Goal: Contribute content: Contribute content

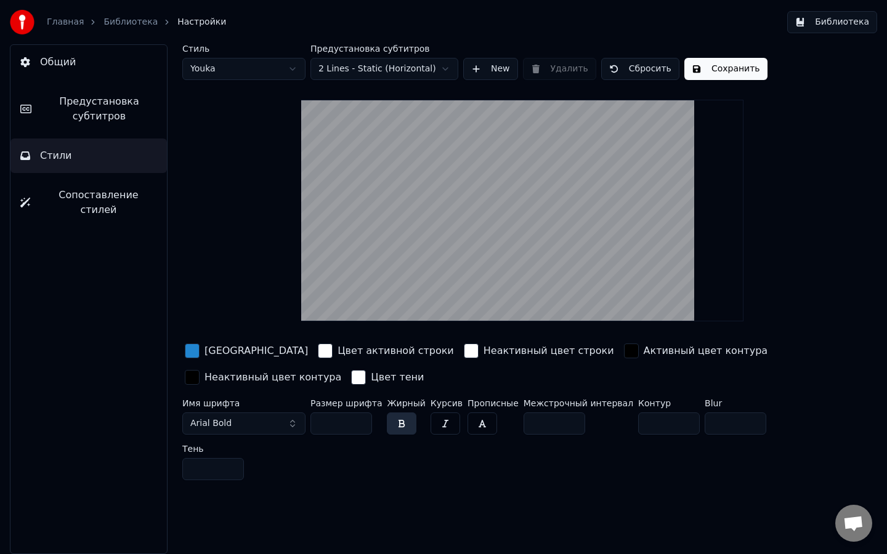
click at [135, 21] on link "Библиотека" at bounding box center [130, 22] width 54 height 12
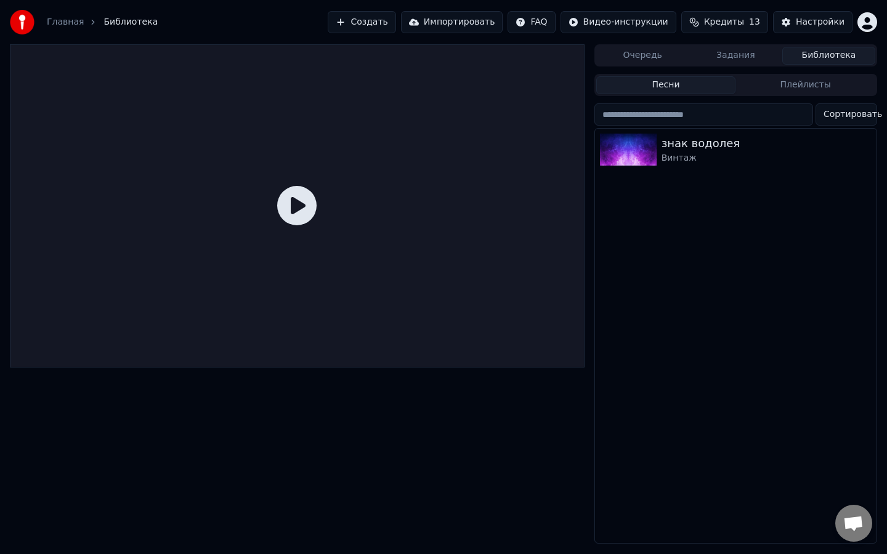
click at [269, 62] on div at bounding box center [297, 205] width 575 height 323
click at [260, 27] on div "Главная Библиотека Создать Импортировать FAQ Видео-инструкции Кредиты 13 Настро…" at bounding box center [443, 22] width 887 height 44
drag, startPoint x: 260, startPoint y: 27, endPoint x: 289, endPoint y: 78, distance: 59.1
click at [289, 78] on div "Главная Библиотека Создать Импортировать FAQ Видео-инструкции Кредиты 13 Настро…" at bounding box center [443, 277] width 887 height 554
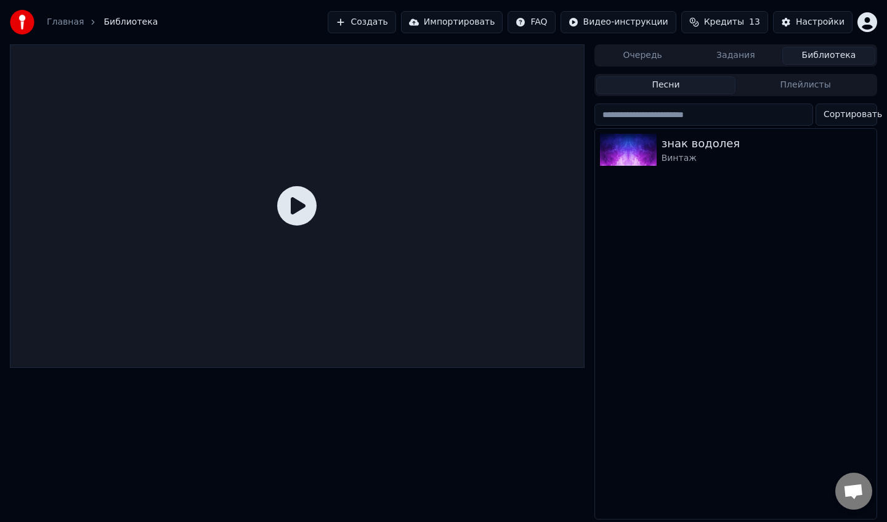
click at [361, 26] on button "Создать" at bounding box center [362, 22] width 68 height 22
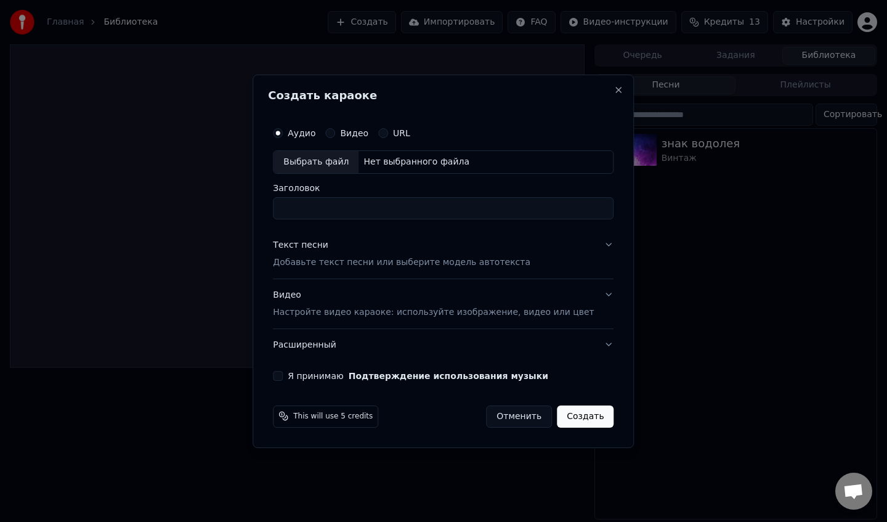
click at [332, 157] on div "Выбрать файл" at bounding box center [315, 162] width 85 height 22
click at [479, 212] on input "**********" at bounding box center [443, 208] width 341 height 22
type input "**********"
click at [400, 264] on p "Добавьте текст песни или выберите модель автотекста" at bounding box center [401, 262] width 257 height 12
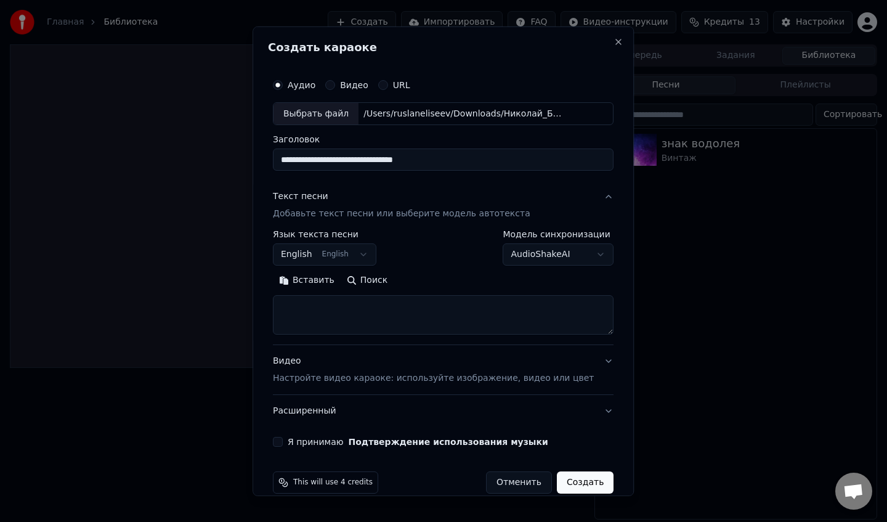
click at [339, 248] on body "**********" at bounding box center [443, 261] width 887 height 522
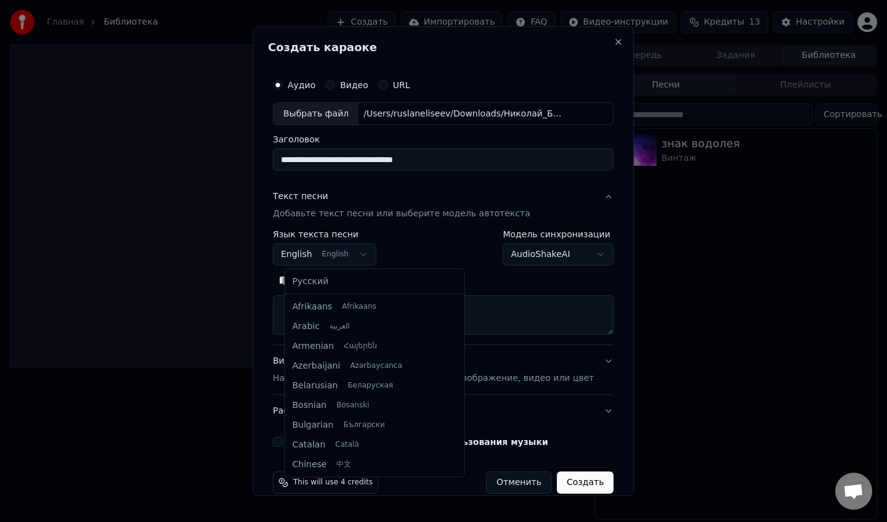
scroll to position [99, 0]
select select "**"
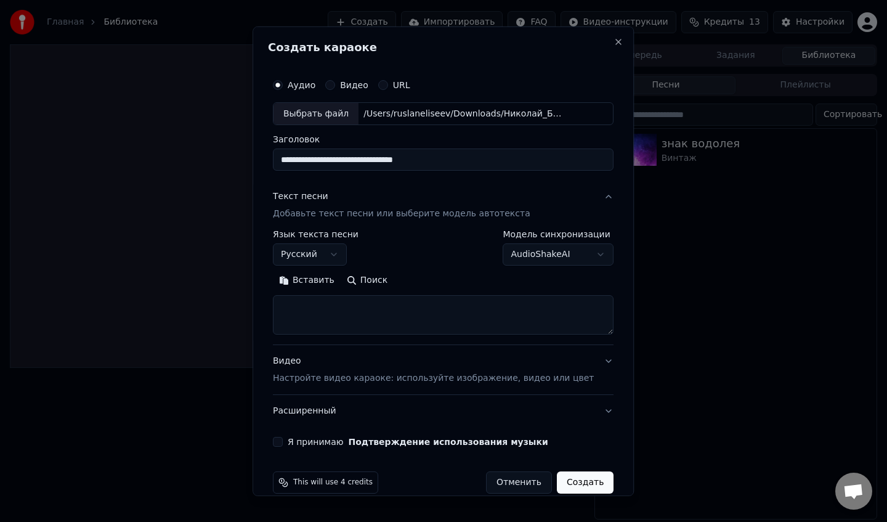
click at [325, 280] on button "Вставить" at bounding box center [307, 280] width 68 height 20
type textarea "**********"
click at [468, 382] on p "Настройте видео караоке: используйте изображение, видео или цвет" at bounding box center [433, 378] width 321 height 12
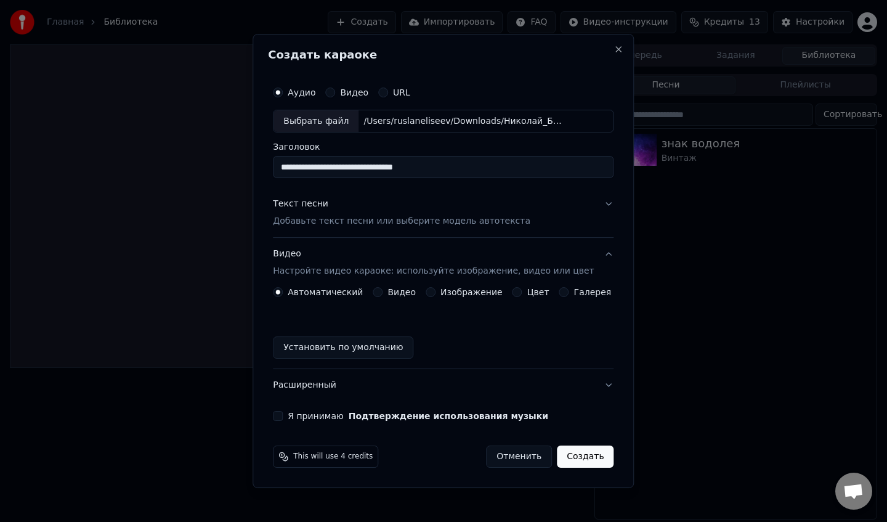
click at [517, 294] on button "Цвет" at bounding box center [517, 292] width 10 height 10
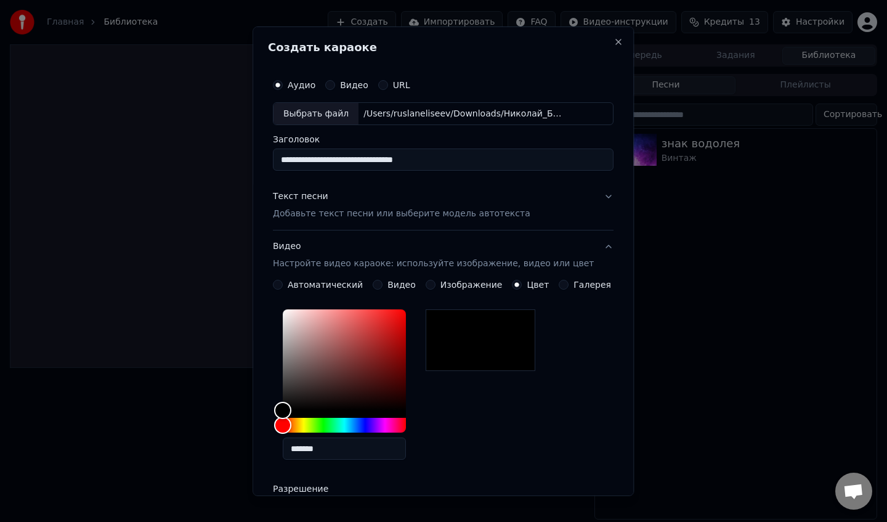
scroll to position [200, 0]
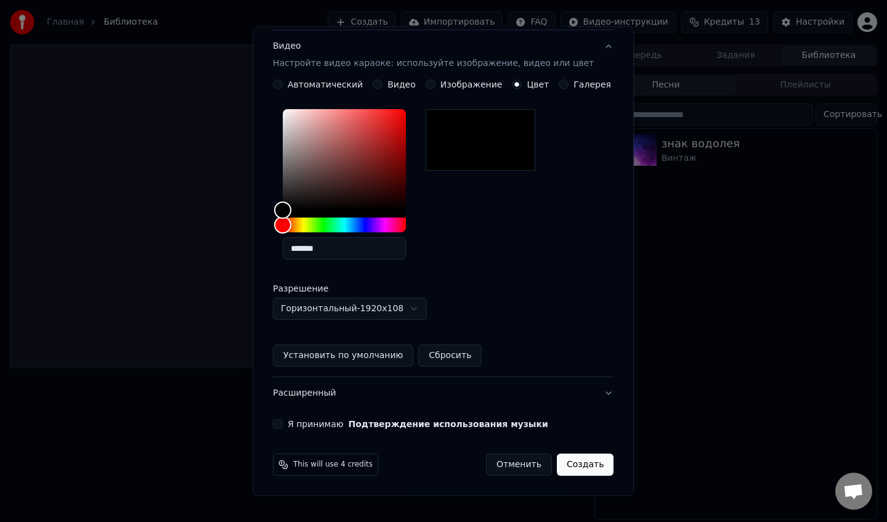
click at [283, 428] on button "Я принимаю Подтверждение использования музыки" at bounding box center [278, 424] width 10 height 10
click at [570, 464] on button "Создать" at bounding box center [585, 464] width 57 height 22
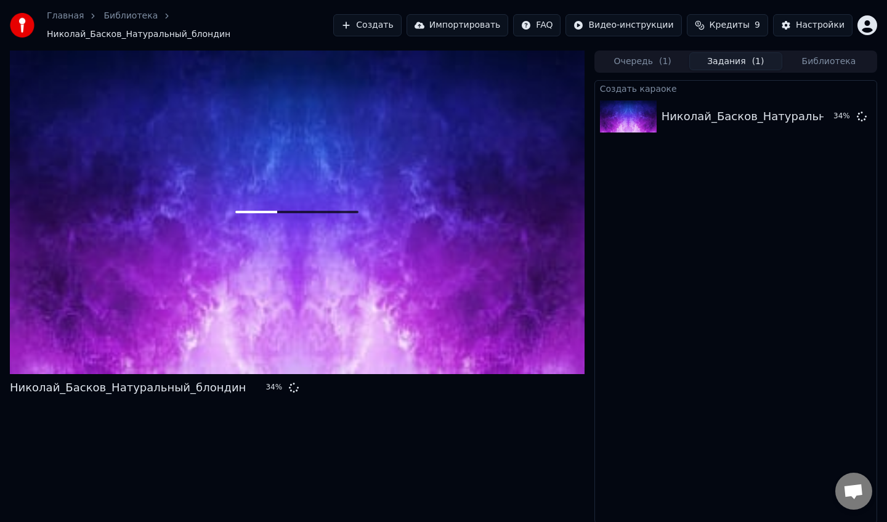
click at [394, 23] on button "Создать" at bounding box center [367, 25] width 68 height 22
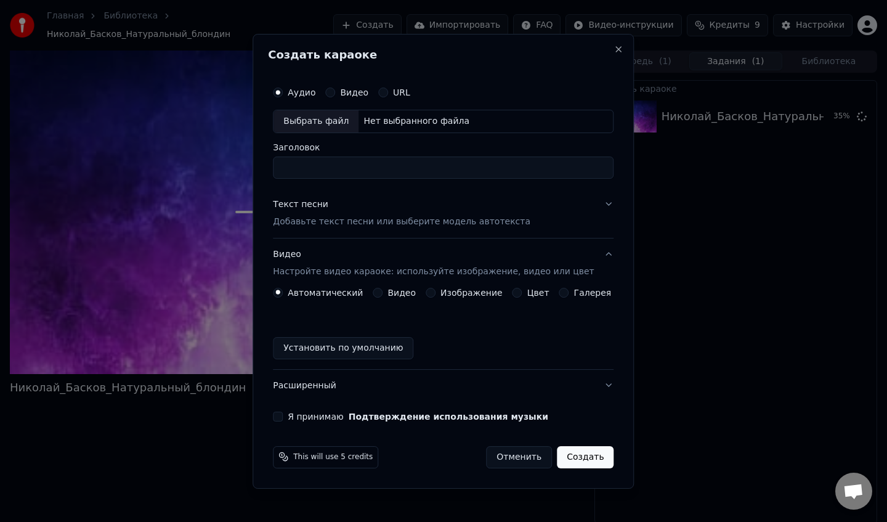
click at [345, 118] on div "Выбрать файл" at bounding box center [315, 121] width 85 height 22
type input "**********"
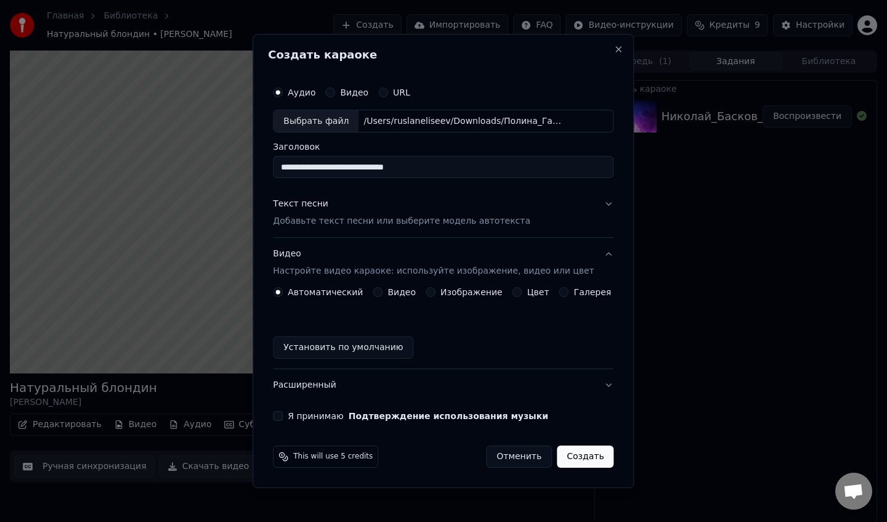
click at [360, 217] on p "Добавьте текст песни или выберите модель автотекста" at bounding box center [401, 222] width 257 height 12
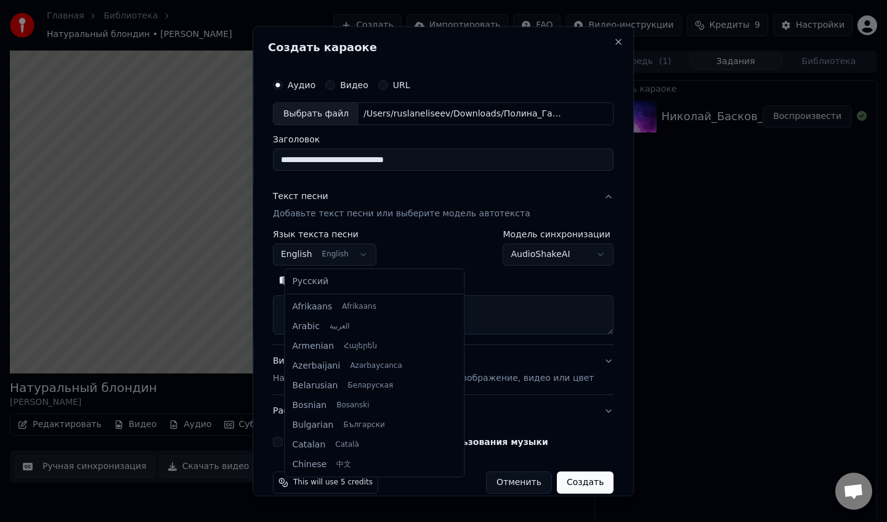
click at [349, 257] on body "**********" at bounding box center [443, 261] width 887 height 522
select select "**"
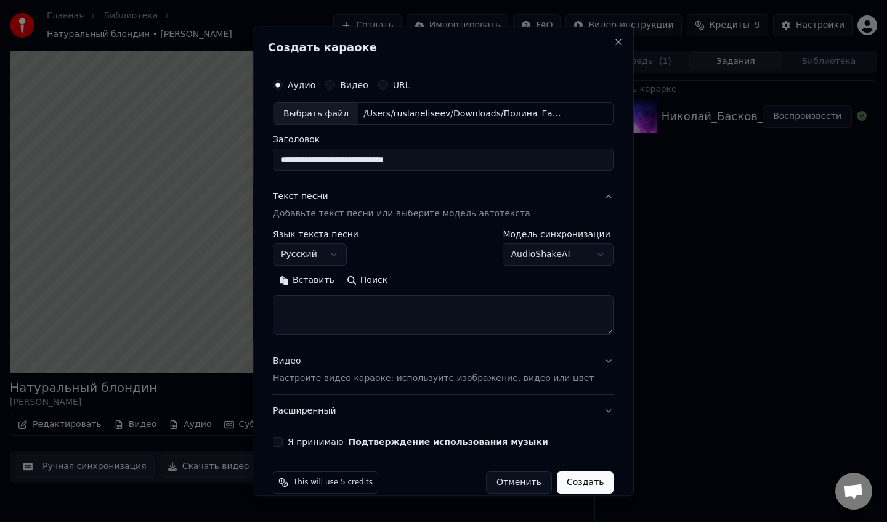
click at [325, 283] on button "Вставить" at bounding box center [307, 280] width 68 height 20
type textarea "**********"
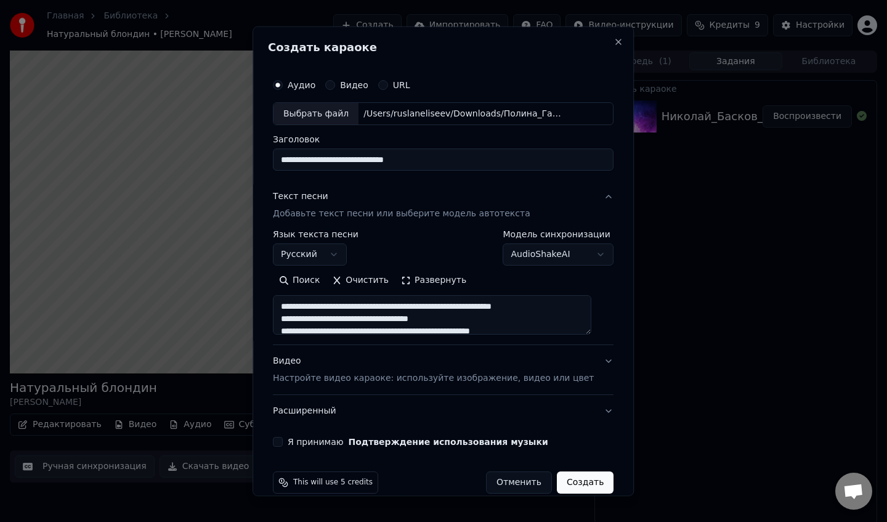
scroll to position [18, 0]
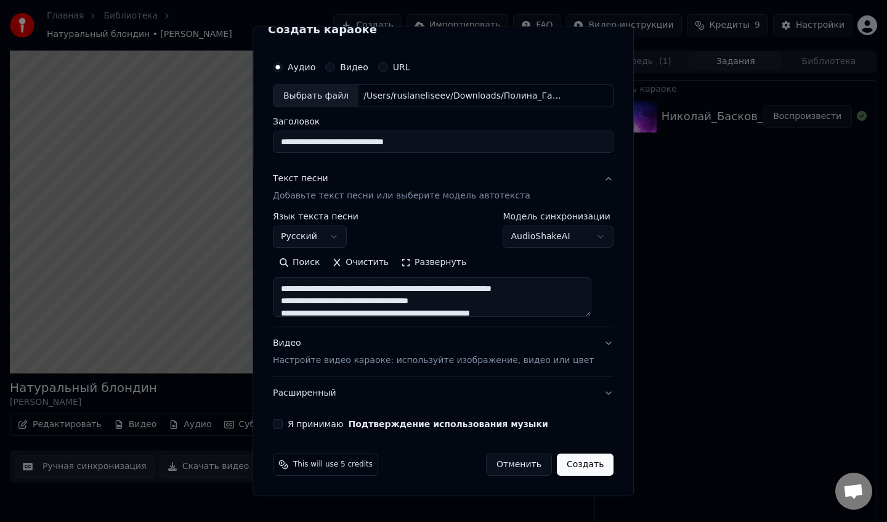
click at [400, 357] on p "Настройте видео караоке: используйте изображение, видео или цвет" at bounding box center [433, 360] width 321 height 12
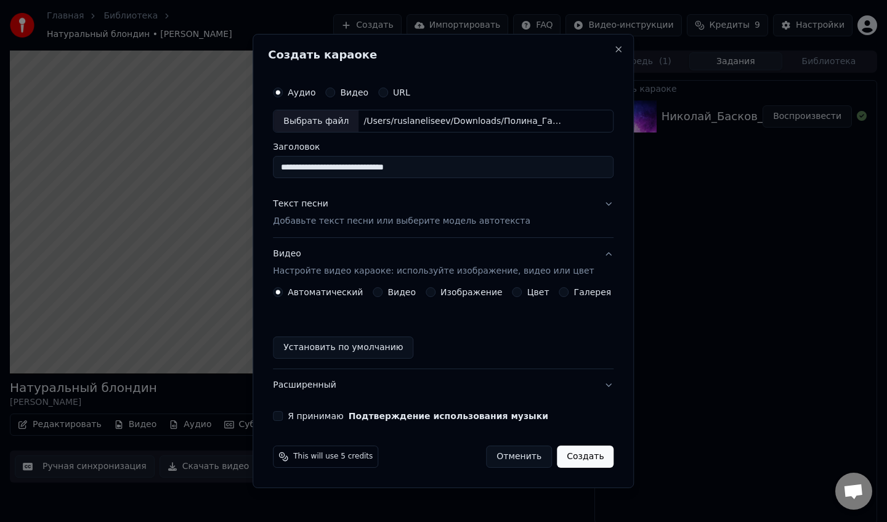
click at [517, 292] on button "Цвет" at bounding box center [517, 292] width 10 height 10
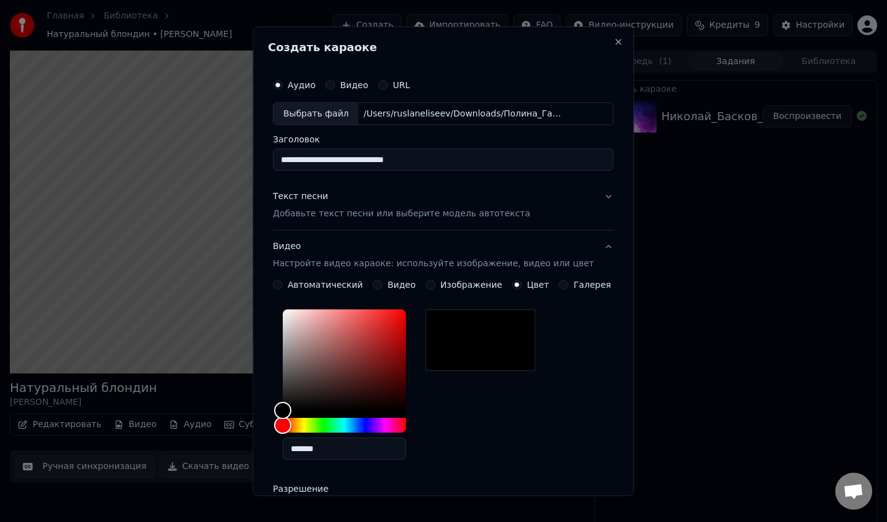
scroll to position [200, 0]
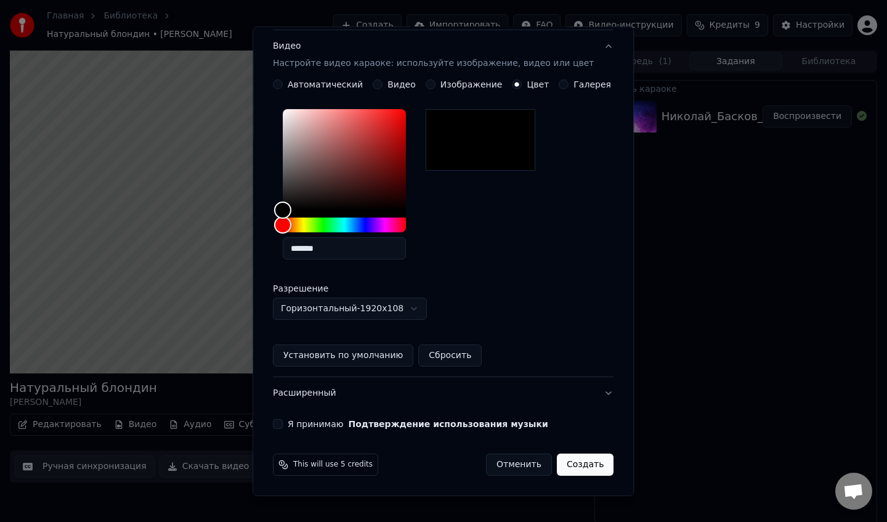
click at [283, 423] on button "Я принимаю Подтверждение использования музыки" at bounding box center [278, 424] width 10 height 10
click at [593, 460] on button "Создать" at bounding box center [585, 464] width 57 height 22
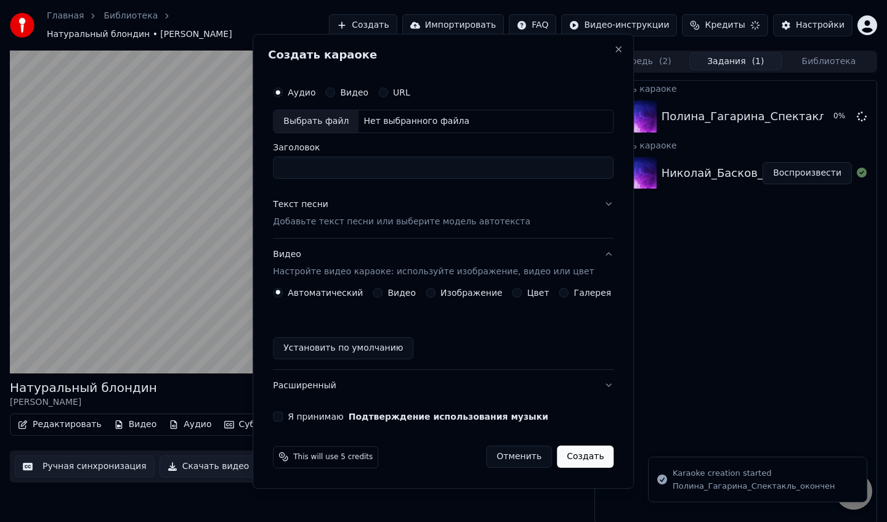
scroll to position [2, 0]
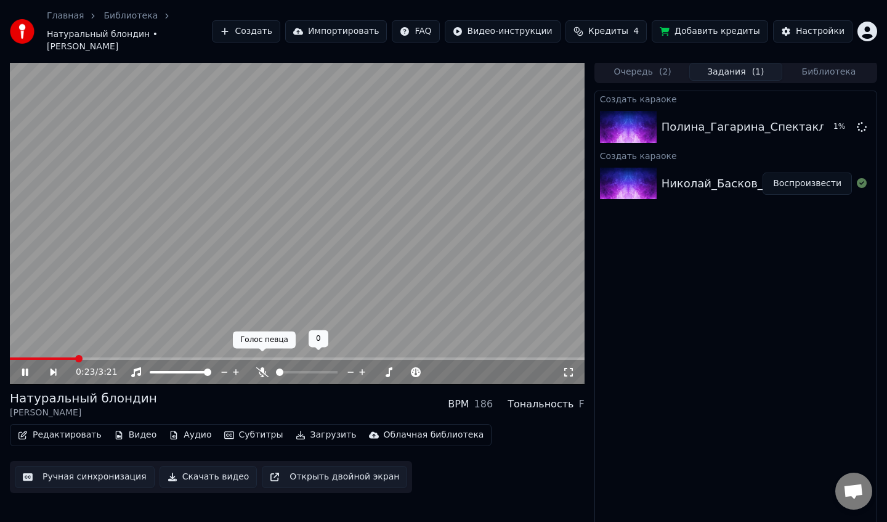
click at [256, 367] on icon at bounding box center [262, 372] width 12 height 10
click at [113, 357] on span at bounding box center [61, 358] width 103 height 2
click at [148, 267] on video at bounding box center [297, 222] width 575 height 323
click at [60, 426] on button "Редактировать" at bounding box center [60, 434] width 94 height 17
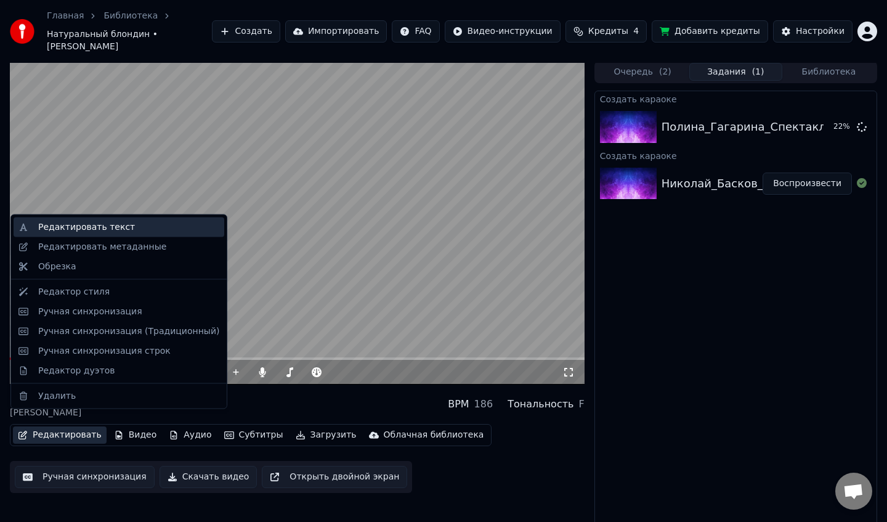
click at [111, 221] on div "Редактировать текст" at bounding box center [86, 227] width 97 height 12
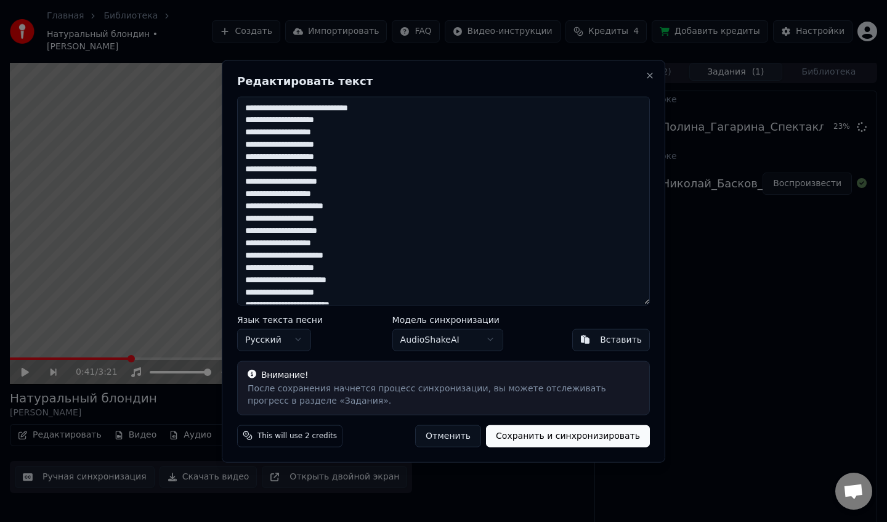
click at [350, 180] on textarea at bounding box center [443, 200] width 413 height 209
type textarea "**********"
click at [562, 438] on button "Сохранить и синхронизировать" at bounding box center [568, 435] width 164 height 22
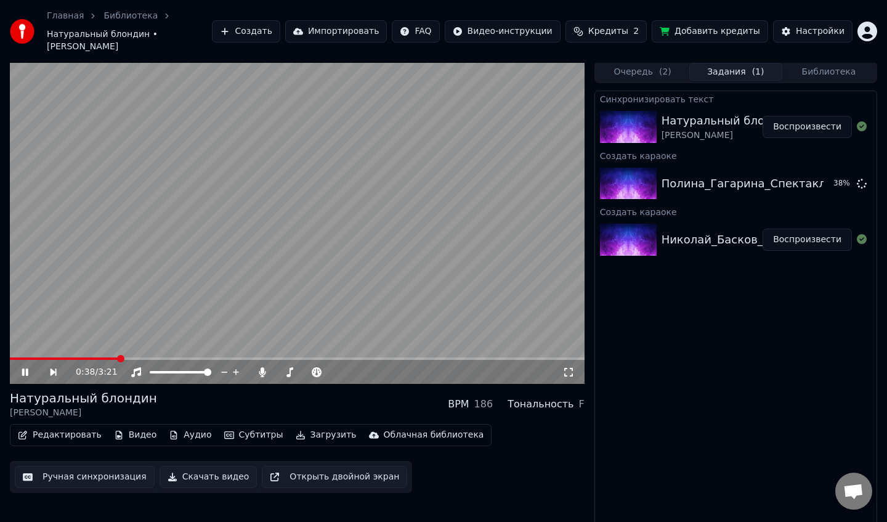
click at [118, 357] on span at bounding box center [64, 358] width 108 height 2
click at [224, 179] on video at bounding box center [297, 222] width 575 height 323
click at [218, 466] on button "Скачать видео" at bounding box center [209, 477] width 98 height 22
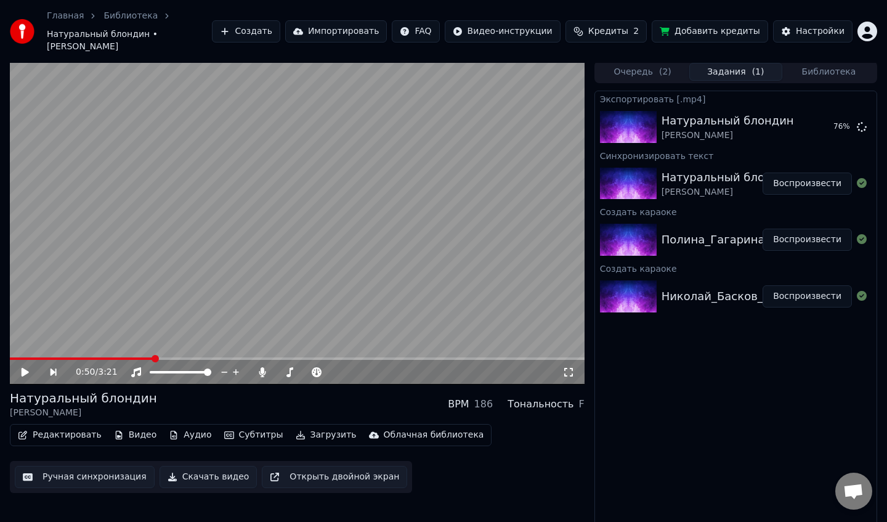
click at [280, 23] on button "Создать" at bounding box center [246, 31] width 68 height 22
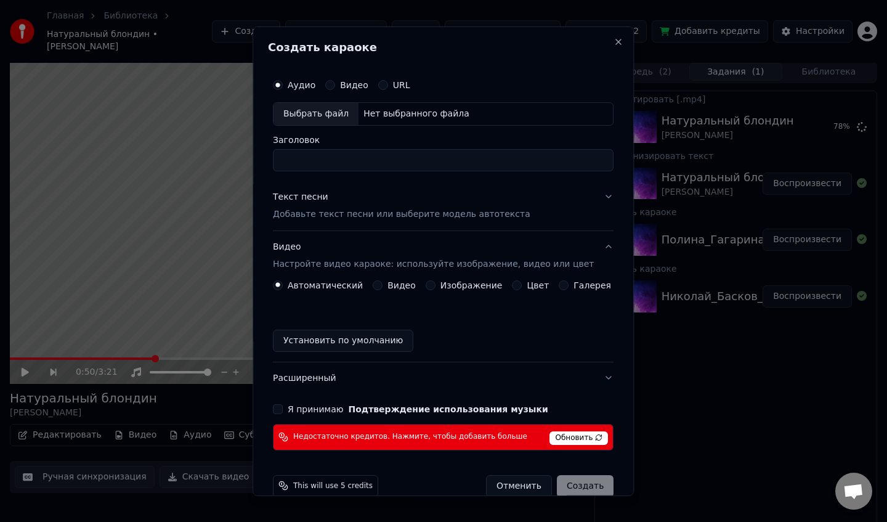
click at [360, 115] on div "Нет выбранного файла" at bounding box center [416, 113] width 116 height 12
click at [355, 214] on p "Добавьте текст песни или выберите модель автотекста" at bounding box center [401, 214] width 257 height 12
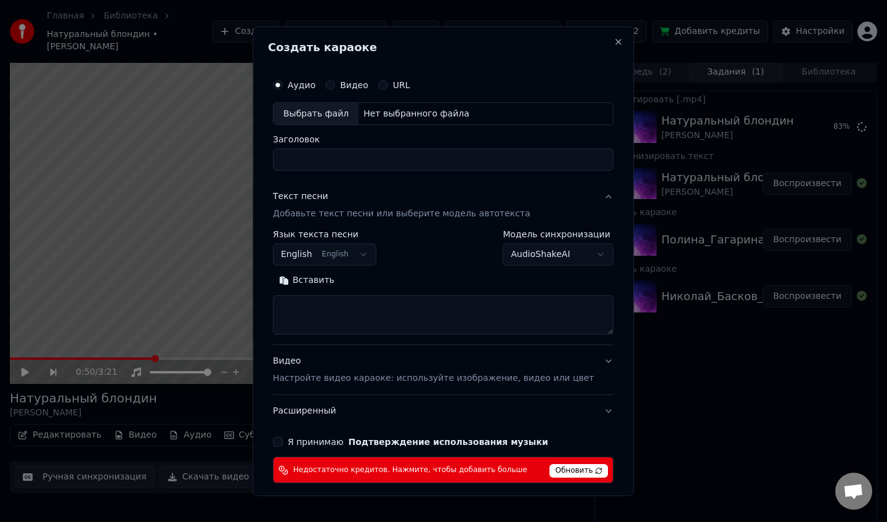
click at [331, 252] on body "Главная Библиотека Натуральный блондин • [PERSON_NAME] Создать Импортировать FA…" at bounding box center [443, 259] width 887 height 522
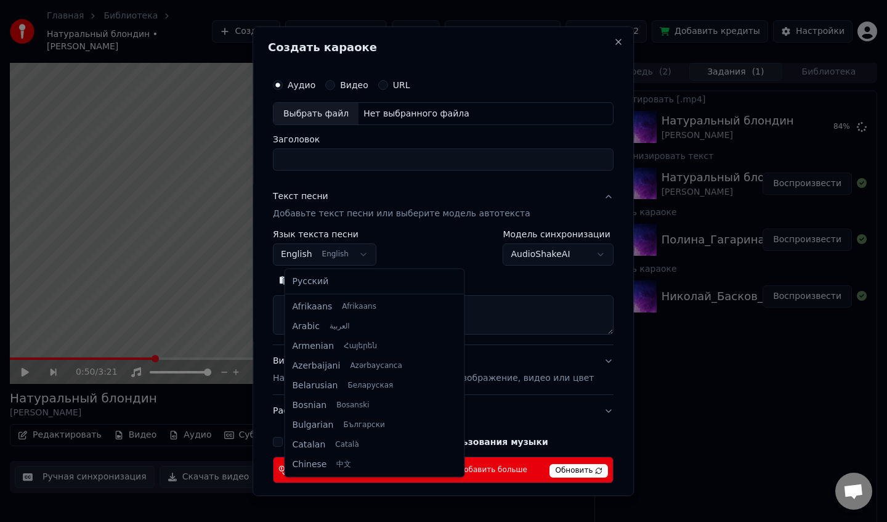
scroll to position [99, 0]
select select "**"
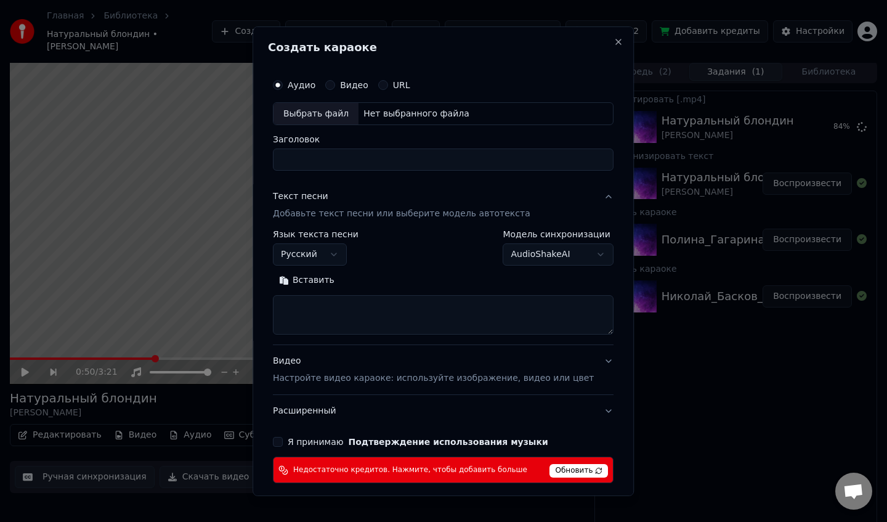
click at [312, 280] on button "Вставить" at bounding box center [307, 280] width 68 height 20
drag, startPoint x: 351, startPoint y: 328, endPoint x: 291, endPoint y: 297, distance: 66.9
click at [291, 297] on textarea at bounding box center [432, 314] width 318 height 39
drag, startPoint x: 343, startPoint y: 308, endPoint x: 279, endPoint y: 283, distance: 68.6
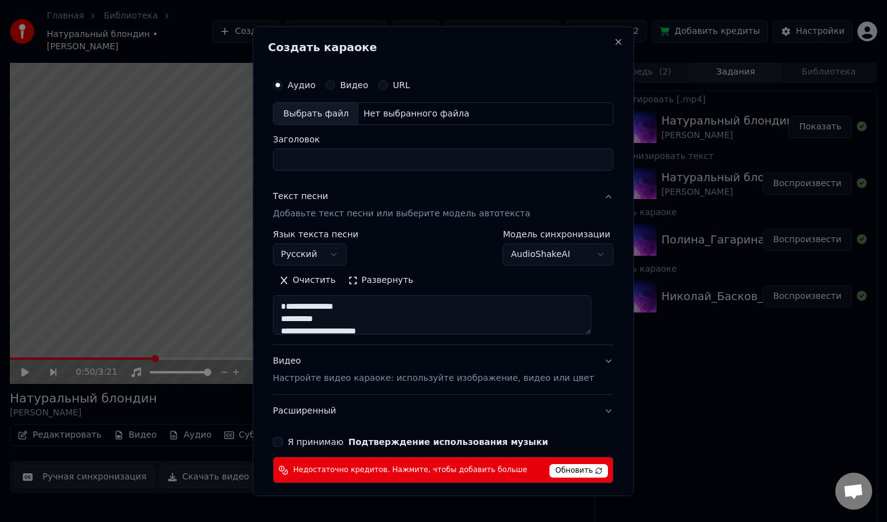
click at [279, 283] on div "**********" at bounding box center [443, 260] width 381 height 469
click at [296, 316] on textarea at bounding box center [432, 314] width 318 height 39
click at [293, 325] on textarea at bounding box center [432, 314] width 318 height 39
click at [348, 309] on textarea at bounding box center [432, 314] width 318 height 39
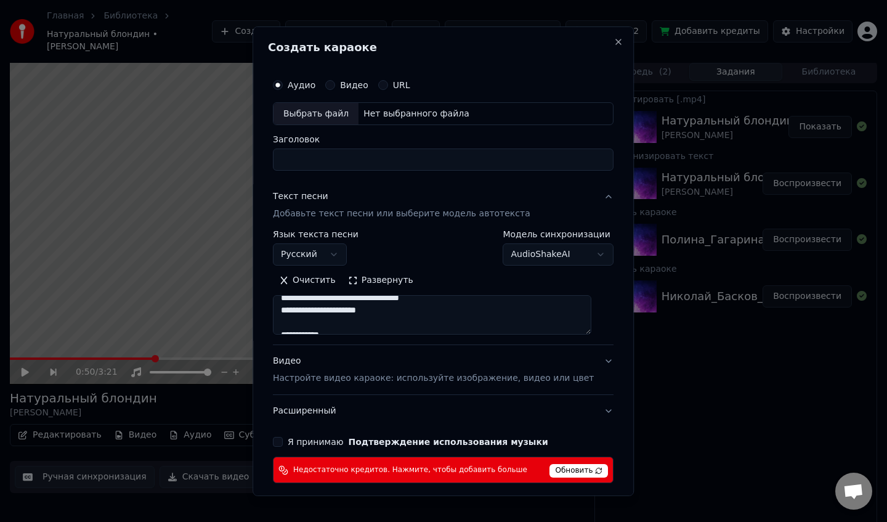
scroll to position [89, 0]
click at [405, 302] on textarea at bounding box center [432, 314] width 318 height 39
drag, startPoint x: 376, startPoint y: 305, endPoint x: 282, endPoint y: 304, distance: 94.2
click at [282, 304] on div "**********" at bounding box center [443, 277] width 350 height 421
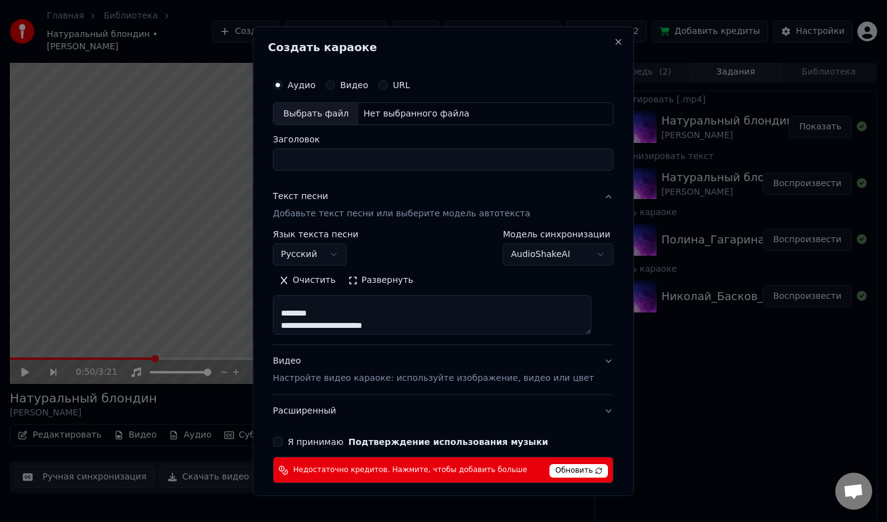
scroll to position [167, 0]
drag, startPoint x: 335, startPoint y: 313, endPoint x: 280, endPoint y: 313, distance: 55.4
click at [280, 313] on div "**********" at bounding box center [443, 277] width 350 height 421
drag, startPoint x: 346, startPoint y: 324, endPoint x: 342, endPoint y: 267, distance: 57.4
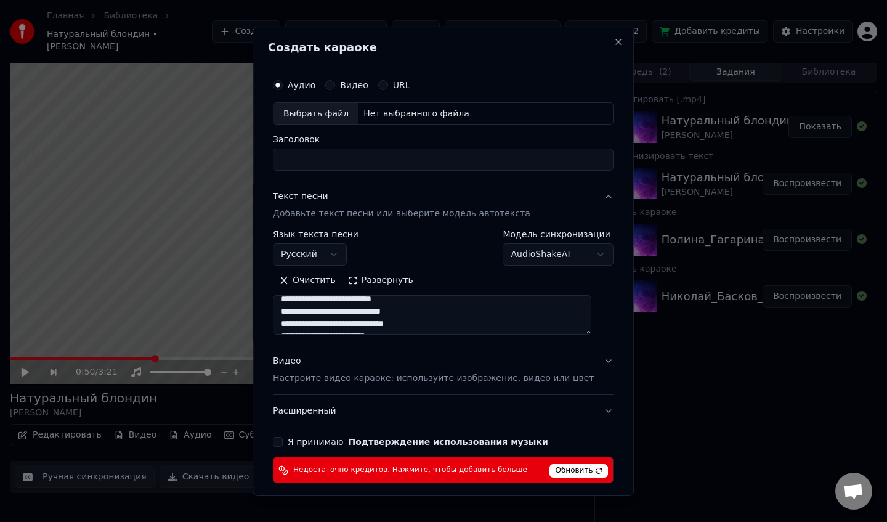
click at [342, 267] on div "**********" at bounding box center [443, 282] width 341 height 105
click at [447, 307] on textarea at bounding box center [432, 314] width 318 height 39
drag, startPoint x: 365, startPoint y: 329, endPoint x: 293, endPoint y: 308, distance: 75.6
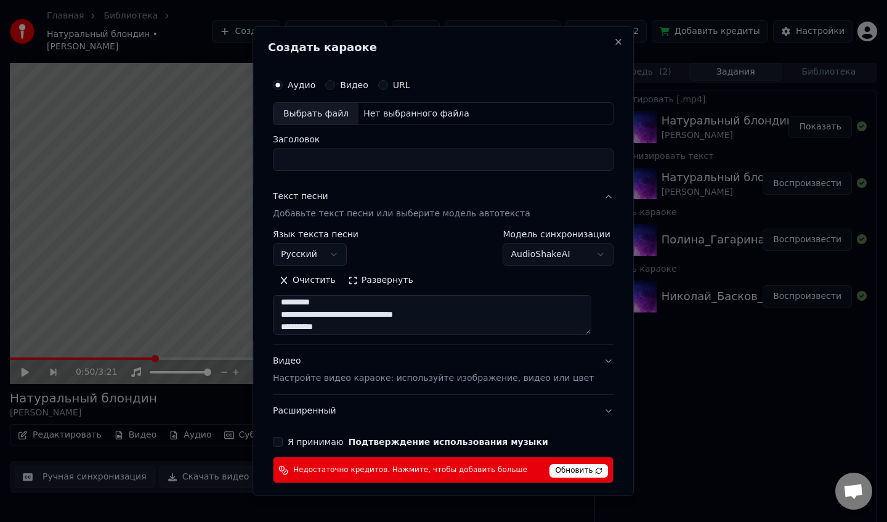
click at [293, 308] on textarea at bounding box center [432, 314] width 318 height 39
drag, startPoint x: 353, startPoint y: 326, endPoint x: 289, endPoint y: 306, distance: 66.6
click at [289, 306] on textarea at bounding box center [432, 314] width 318 height 39
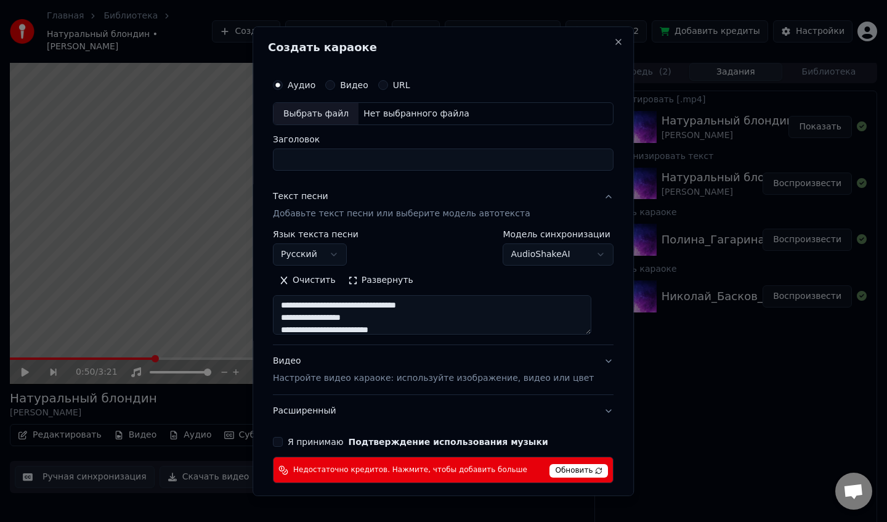
drag, startPoint x: 439, startPoint y: 324, endPoint x: 291, endPoint y: 301, distance: 150.3
click at [291, 301] on textarea at bounding box center [432, 314] width 318 height 39
click at [358, 314] on textarea at bounding box center [432, 314] width 318 height 39
drag, startPoint x: 371, startPoint y: 318, endPoint x: 341, endPoint y: 313, distance: 31.2
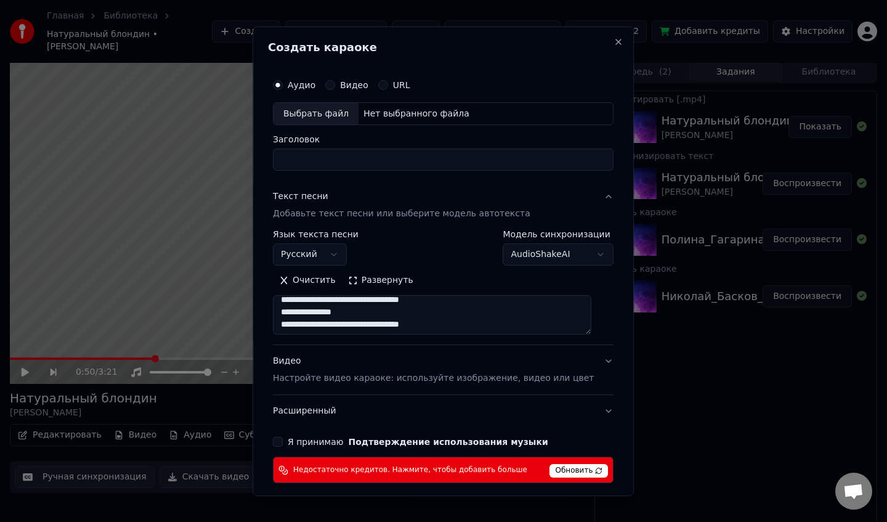
click at [341, 313] on textarea at bounding box center [432, 314] width 318 height 39
click at [376, 317] on textarea at bounding box center [432, 314] width 318 height 39
drag, startPoint x: 376, startPoint y: 314, endPoint x: 320, endPoint y: 312, distance: 56.7
click at [320, 312] on textarea at bounding box center [432, 314] width 318 height 39
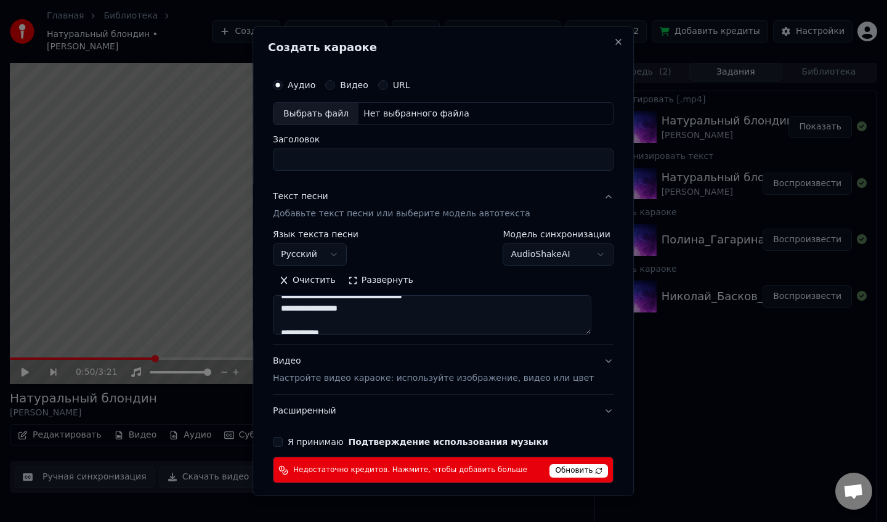
drag, startPoint x: 385, startPoint y: 307, endPoint x: 330, endPoint y: 307, distance: 55.4
click at [330, 307] on textarea at bounding box center [432, 314] width 318 height 39
drag, startPoint x: 355, startPoint y: 313, endPoint x: 269, endPoint y: 314, distance: 86.2
click at [269, 314] on div "**********" at bounding box center [443, 260] width 381 height 469
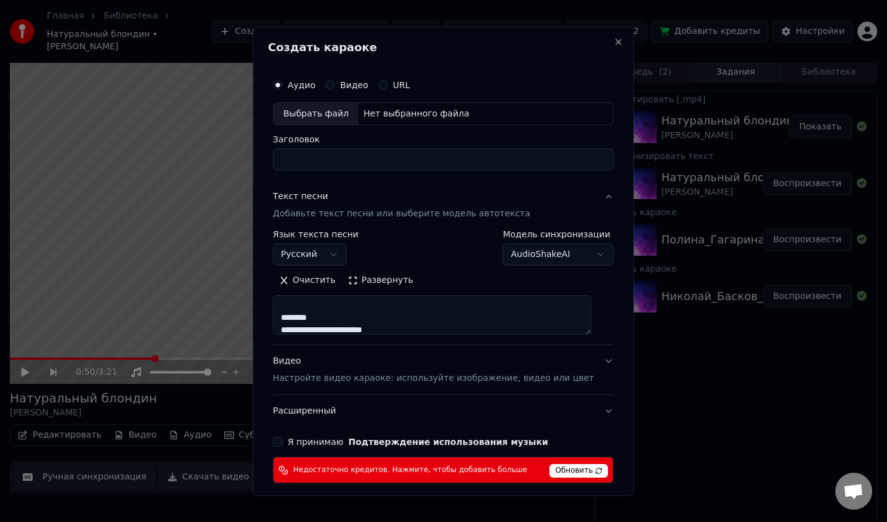
scroll to position [496, 0]
drag, startPoint x: 355, startPoint y: 318, endPoint x: 278, endPoint y: 318, distance: 76.4
click at [278, 318] on div "**********" at bounding box center [443, 260] width 381 height 469
type textarea "**********"
click at [318, 108] on div "Выбрать файл" at bounding box center [315, 113] width 85 height 22
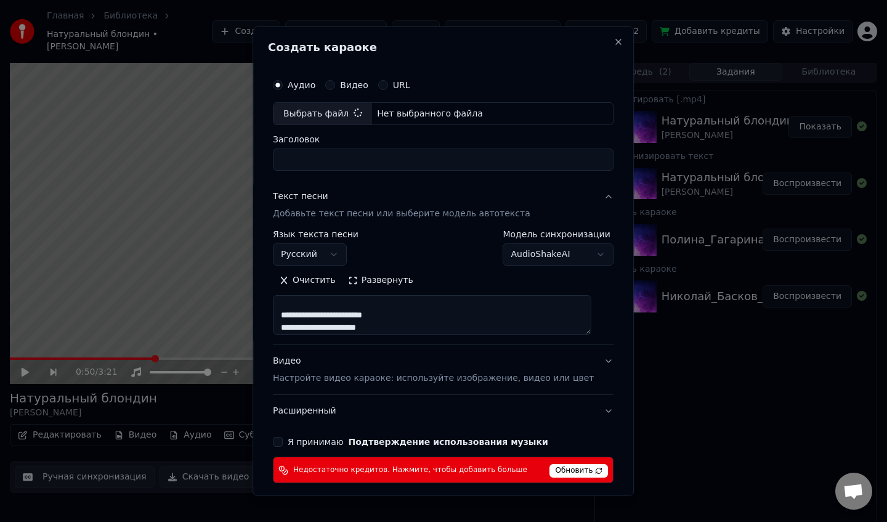
type input "**********"
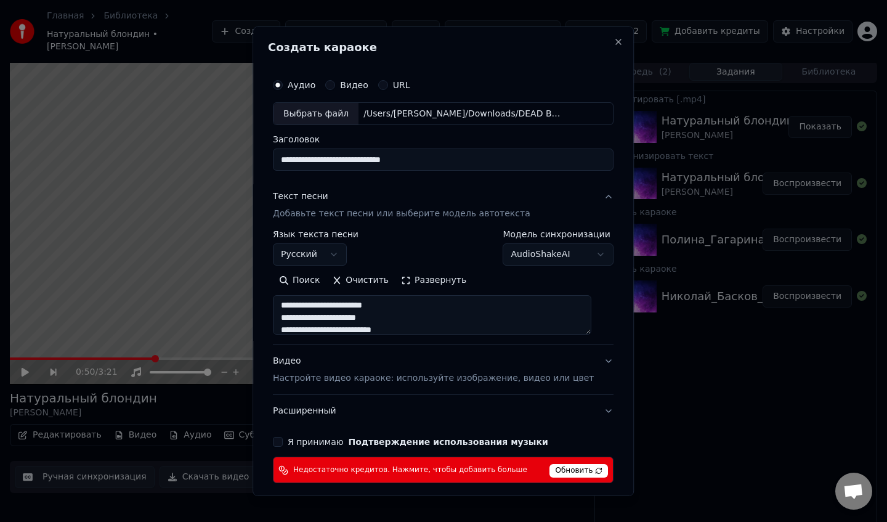
scroll to position [0, 0]
click at [373, 373] on p "Настройте видео караоке: используйте изображение, видео или цвет" at bounding box center [433, 378] width 321 height 12
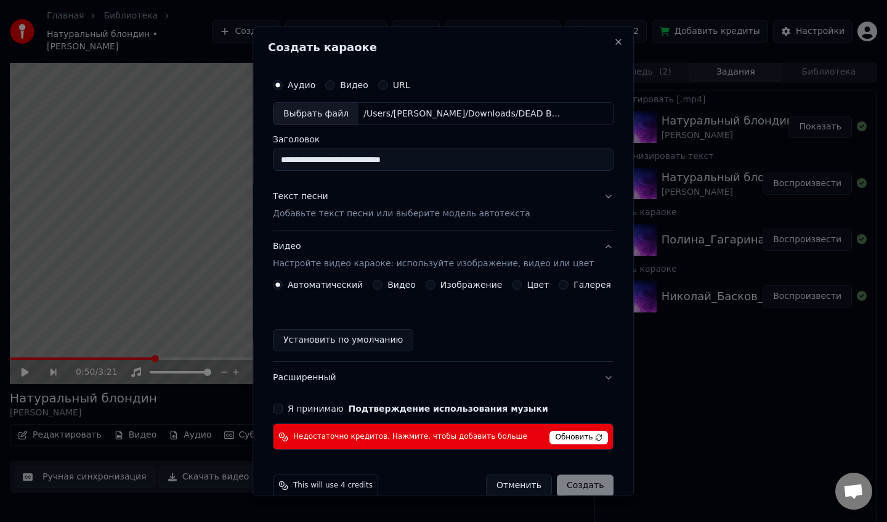
click at [517, 286] on button "Цвет" at bounding box center [517, 285] width 10 height 10
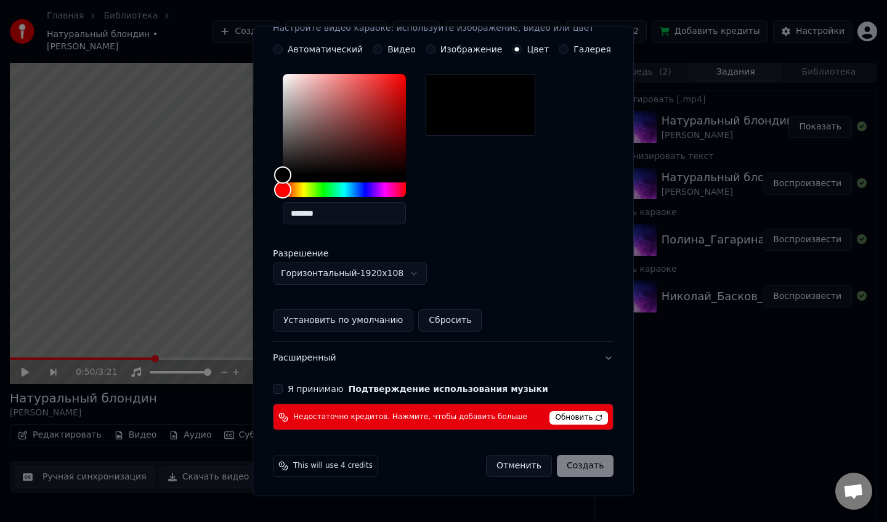
scroll to position [237, 0]
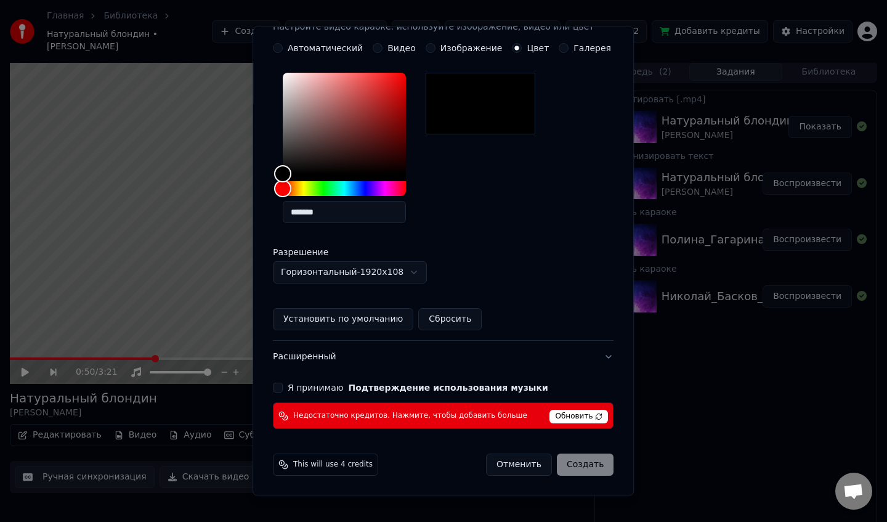
click at [282, 387] on button "Я принимаю Подтверждение использования музыки" at bounding box center [278, 387] width 10 height 10
click at [584, 460] on div "Отменить Создать" at bounding box center [549, 464] width 127 height 22
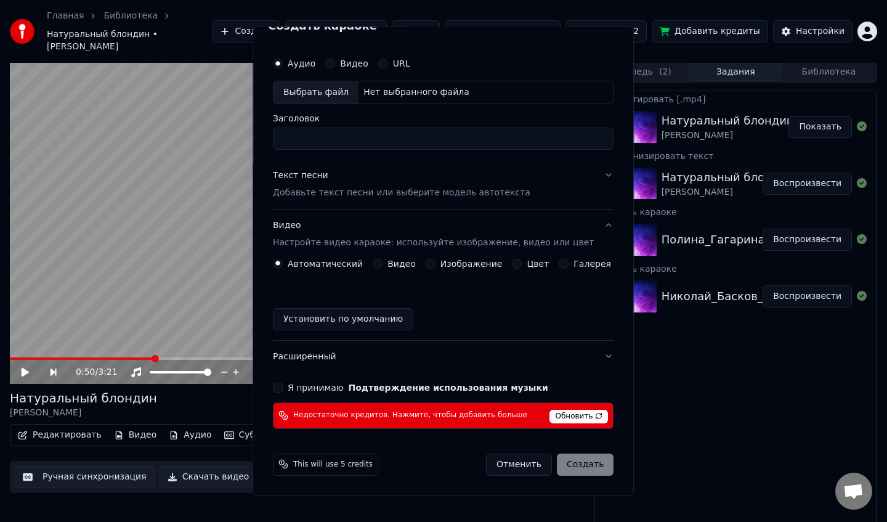
scroll to position [21, 0]
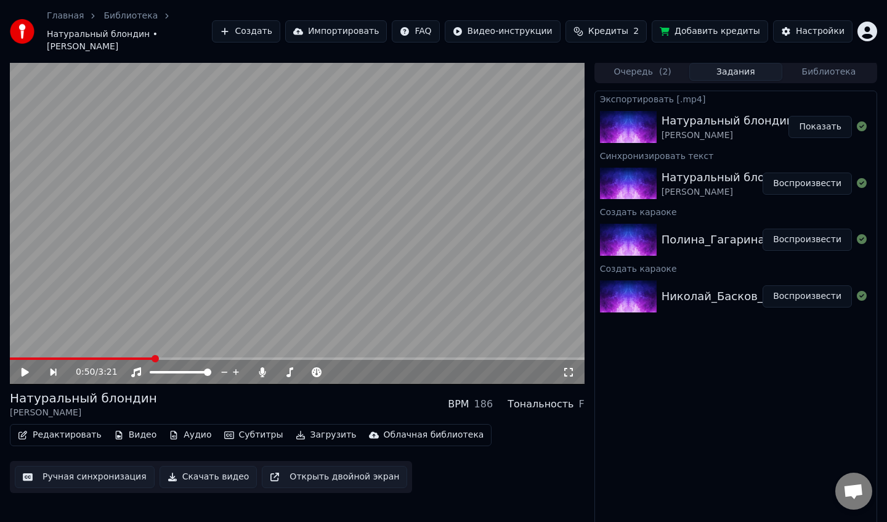
click at [822, 229] on button "Воспроизвести" at bounding box center [806, 240] width 89 height 22
click at [25, 367] on icon at bounding box center [34, 372] width 29 height 10
click at [712, 219] on div "Полина_Гагарина_Спектакль_окончен Воспроизвести" at bounding box center [735, 240] width 281 height 42
click at [220, 281] on video at bounding box center [297, 222] width 575 height 323
click at [336, 251] on video at bounding box center [297, 222] width 575 height 323
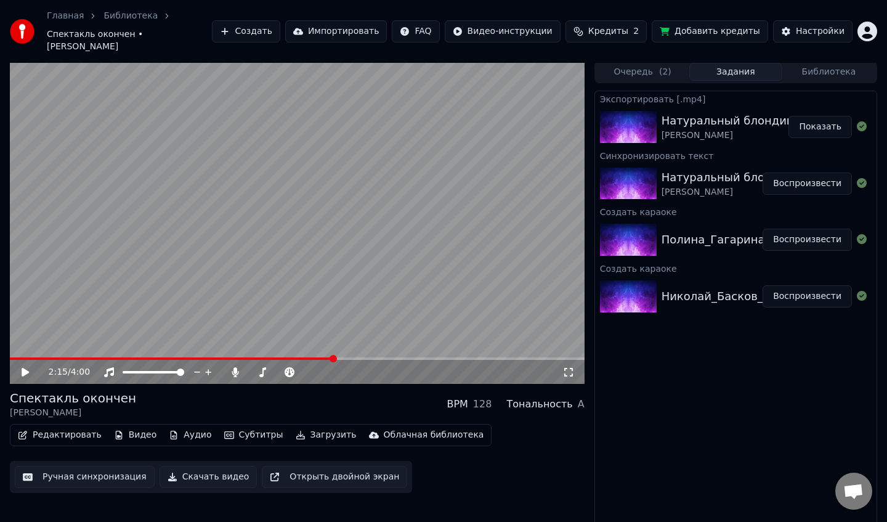
click at [209, 467] on button "Скачать видео" at bounding box center [209, 477] width 98 height 22
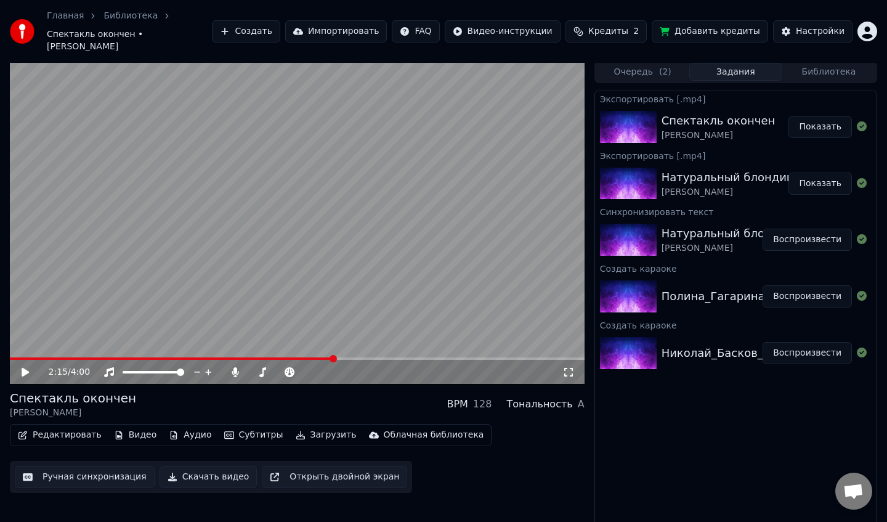
click at [871, 21] on html "Главная Библиотека Спектакль окончен • [PERSON_NAME] Создать Импортировать FAQ …" at bounding box center [443, 259] width 887 height 522
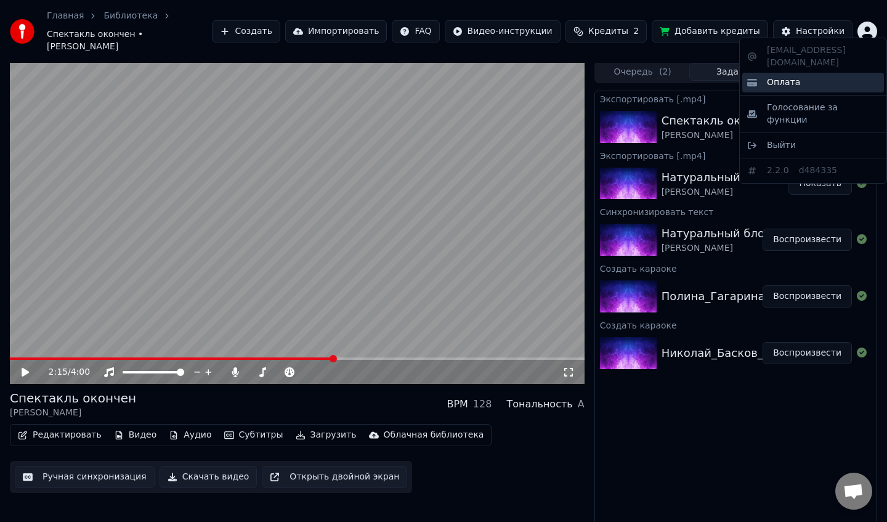
click at [791, 76] on span "Оплата" at bounding box center [783, 82] width 33 height 12
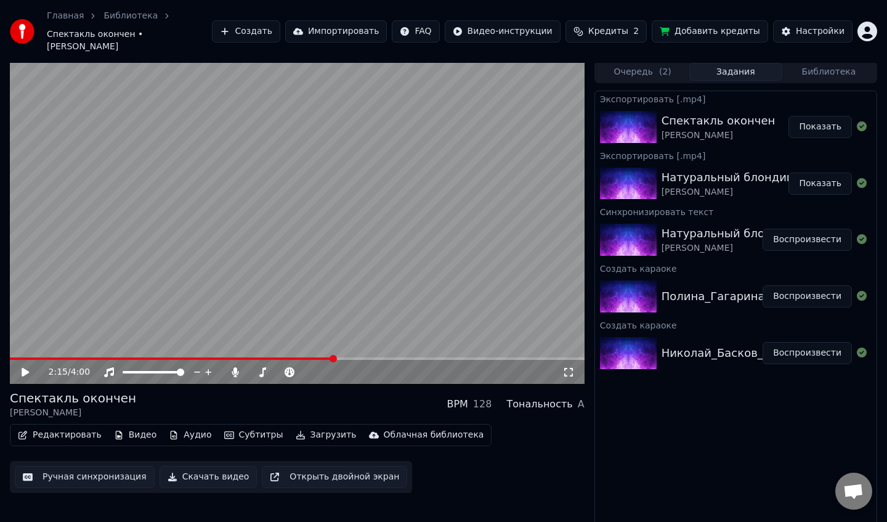
click at [815, 116] on button "Показать" at bounding box center [819, 127] width 63 height 22
